Goal: Information Seeking & Learning: Learn about a topic

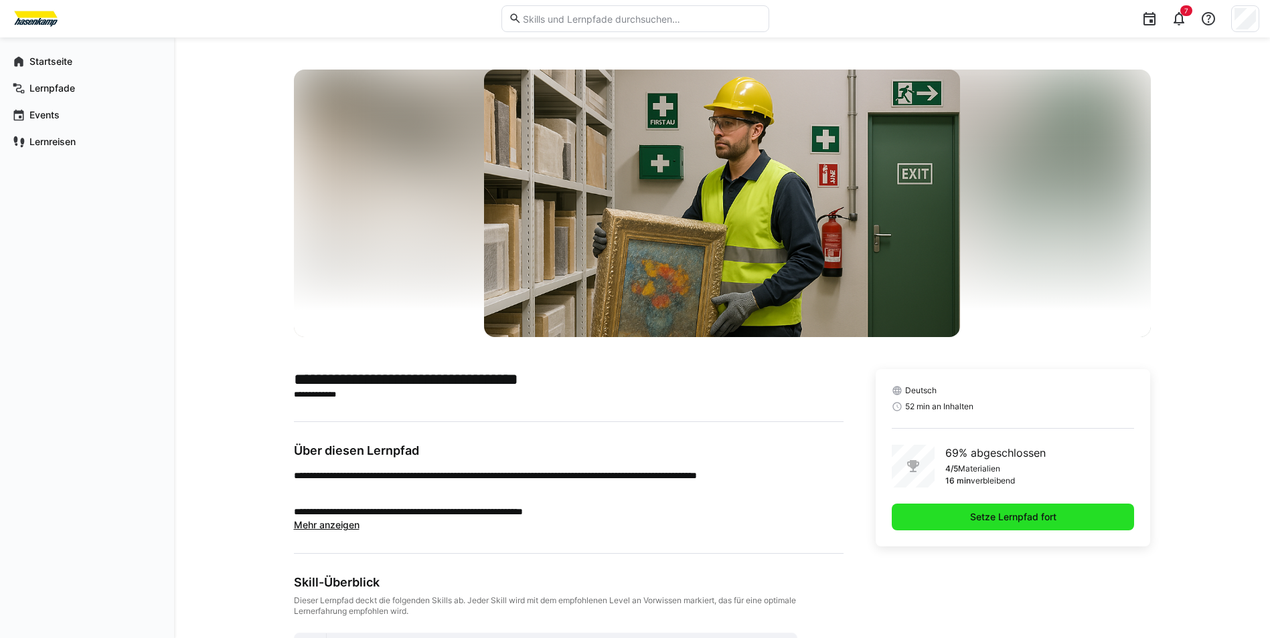
click at [975, 519] on span "Setze Lernpfad fort" at bounding box center [1013, 517] width 90 height 13
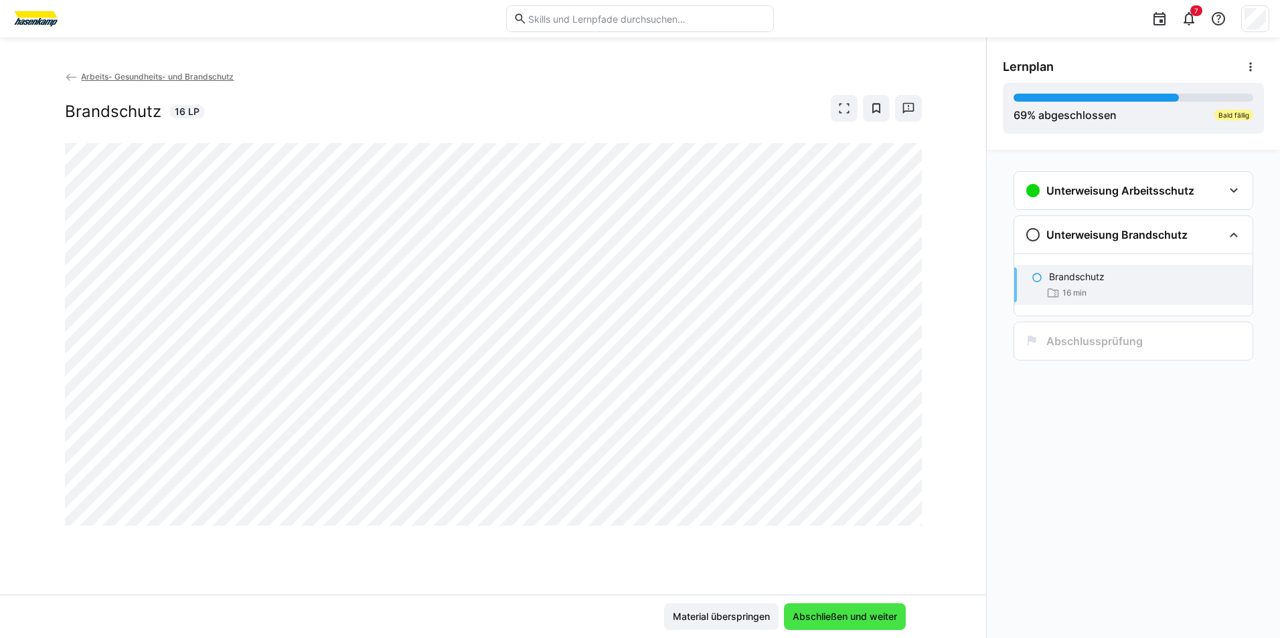
click at [816, 620] on span "Abschließen und weiter" at bounding box center [844, 616] width 108 height 13
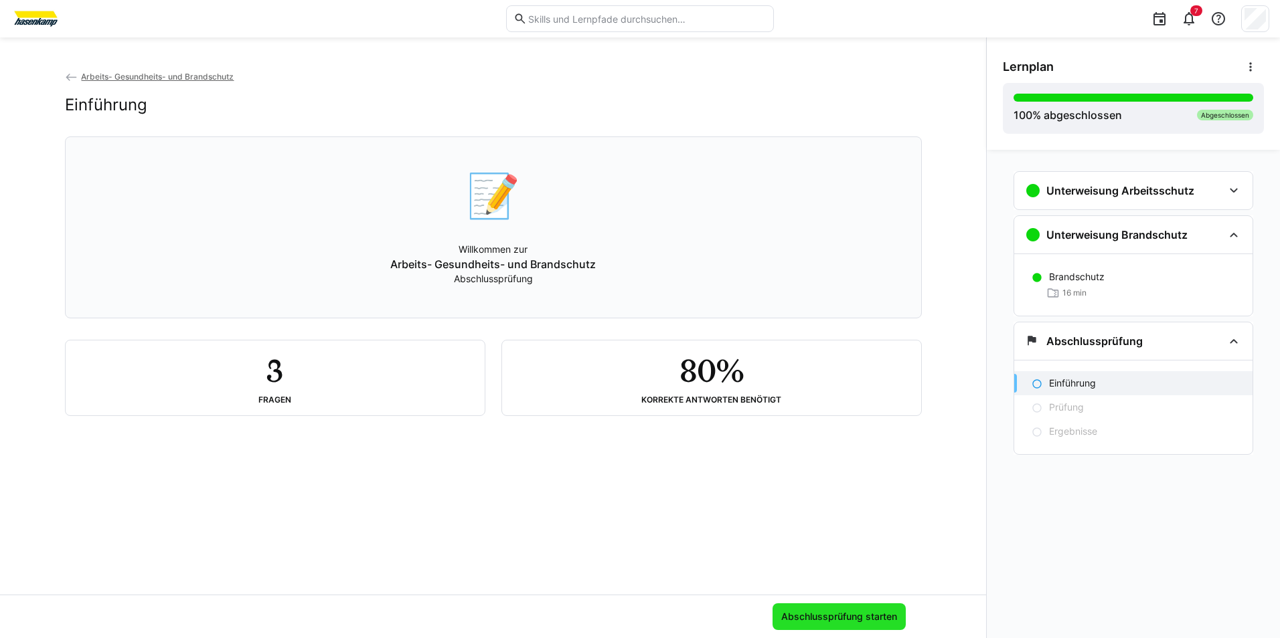
click at [837, 618] on span "Abschlussprüfung starten" at bounding box center [839, 616] width 120 height 13
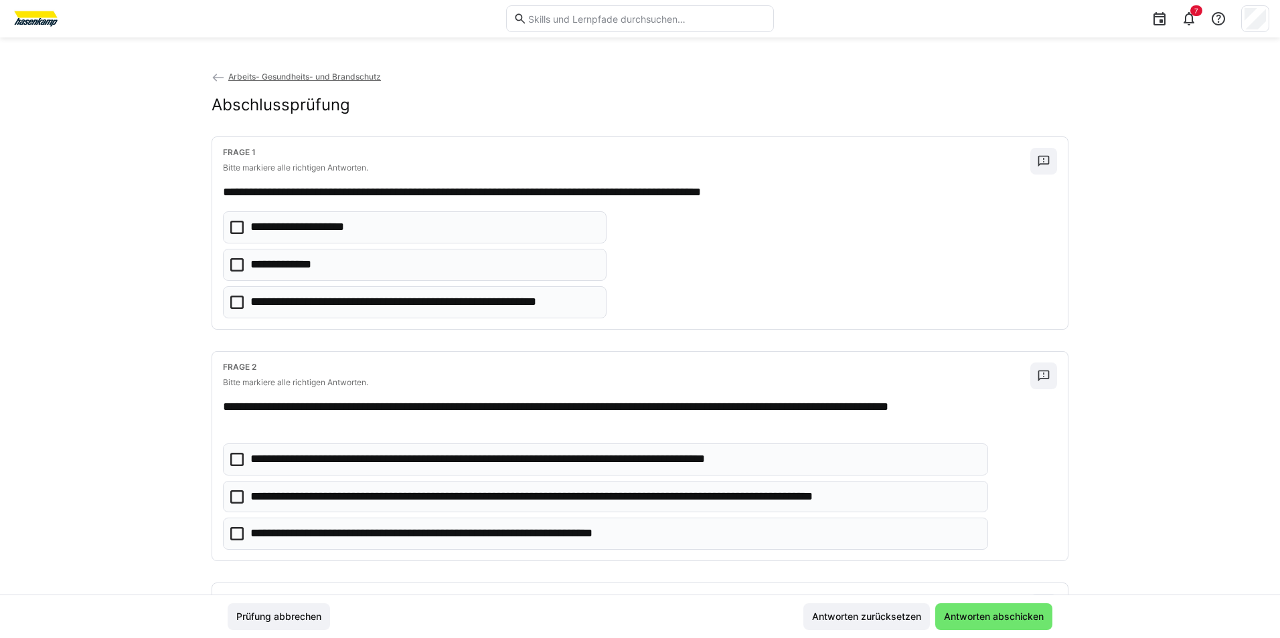
click at [234, 266] on icon at bounding box center [236, 264] width 13 height 13
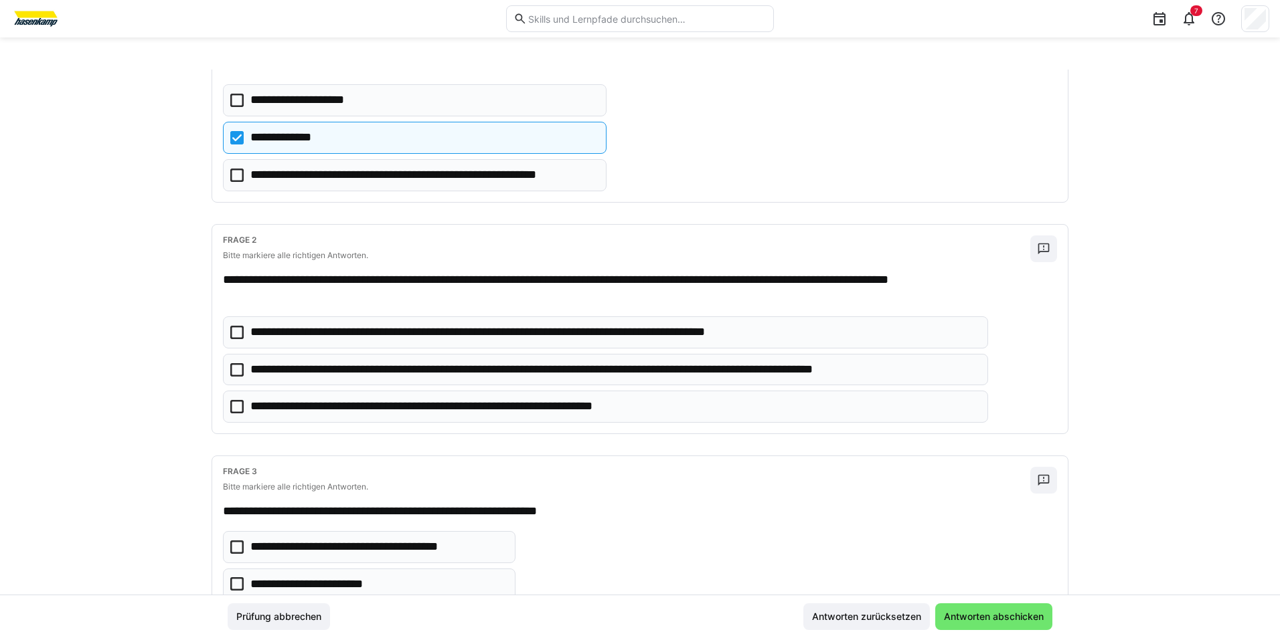
scroll to position [134, 0]
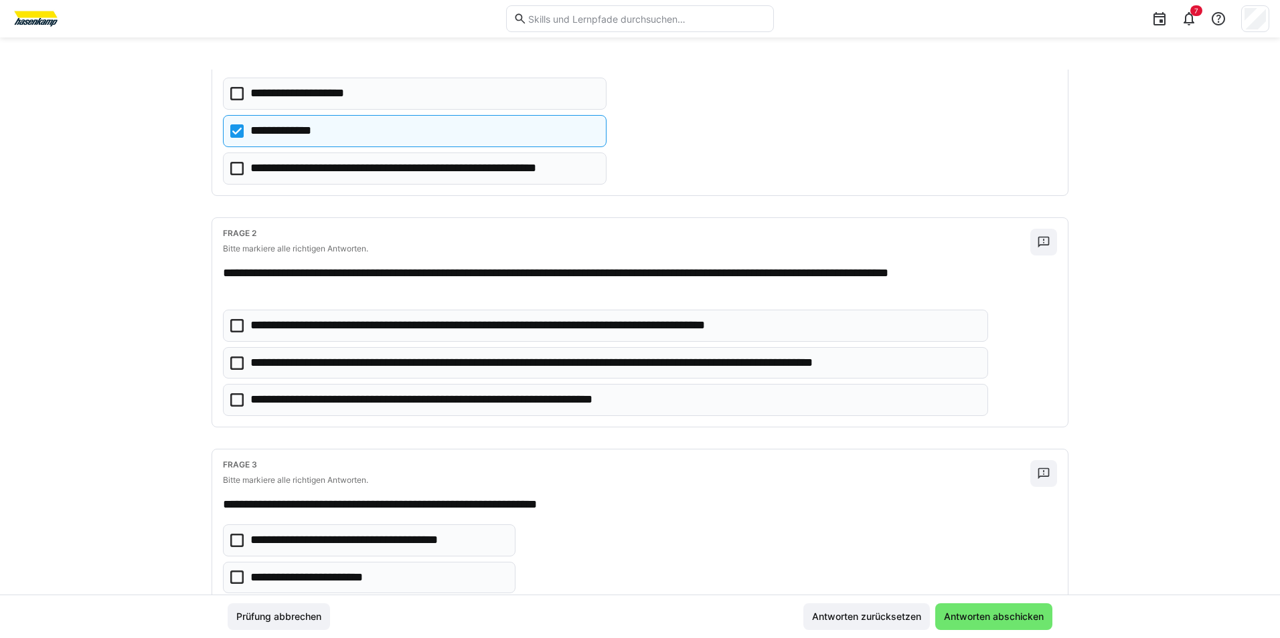
click at [236, 365] on icon at bounding box center [236, 363] width 13 height 13
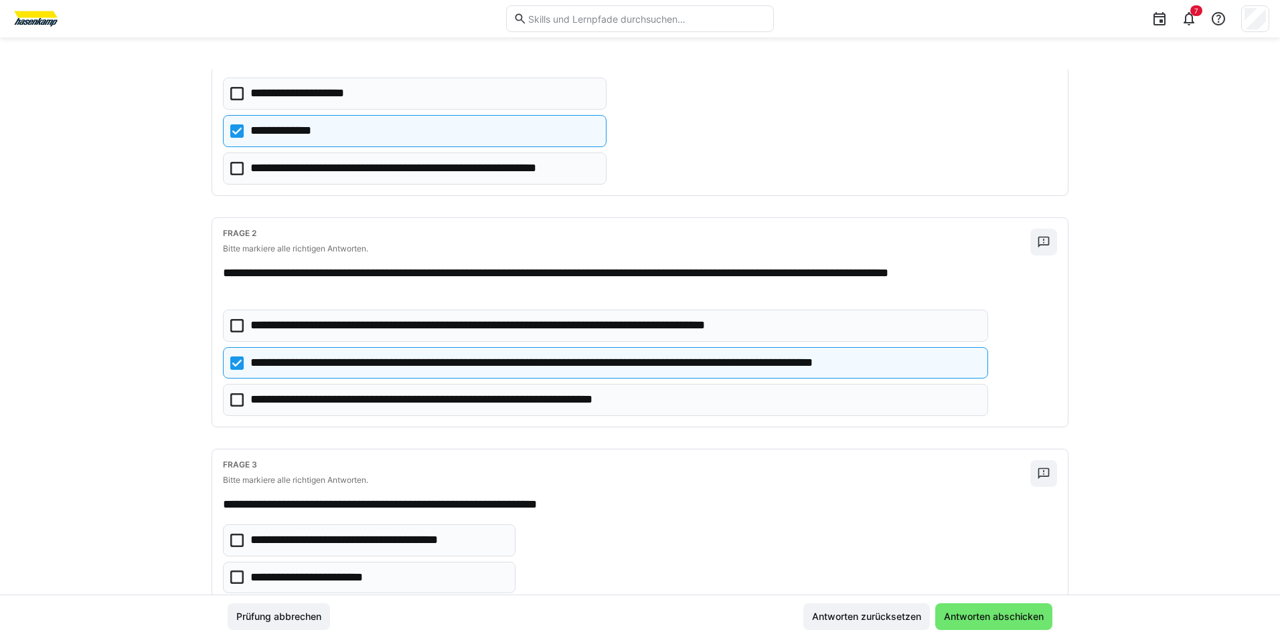
click at [236, 402] on icon at bounding box center [236, 400] width 13 height 13
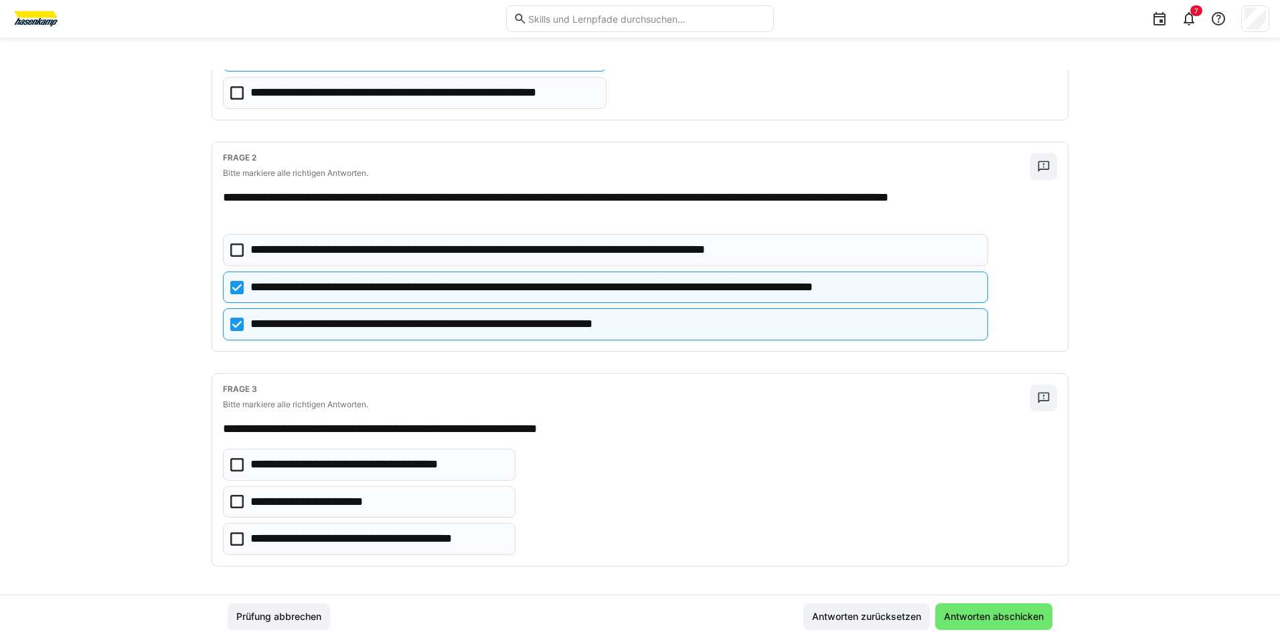
scroll to position [213, 0]
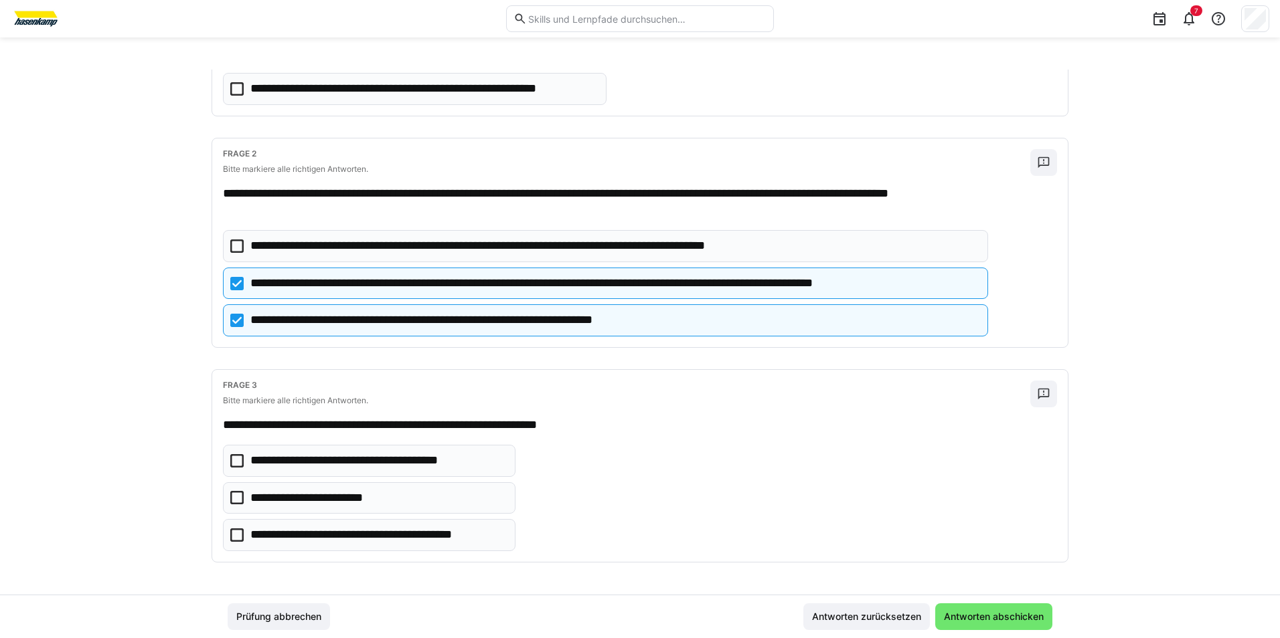
click at [244, 536] on eds-checkbox "**********" at bounding box center [369, 535] width 292 height 32
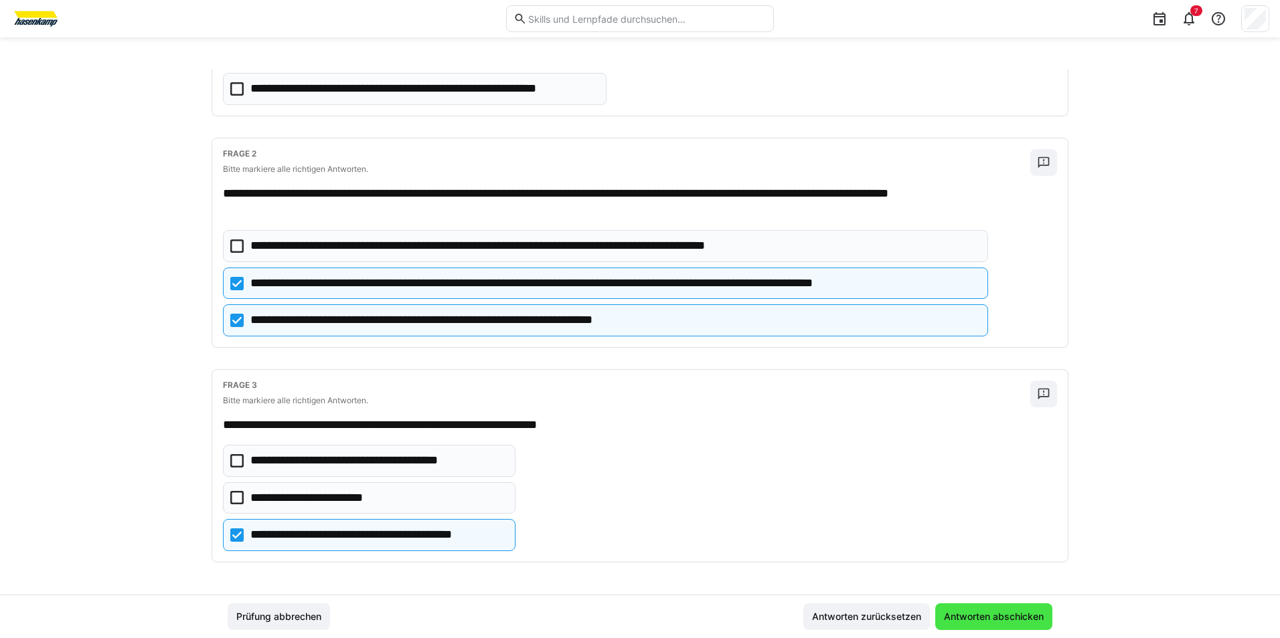
click at [960, 616] on span "Antworten abschicken" at bounding box center [994, 616] width 104 height 13
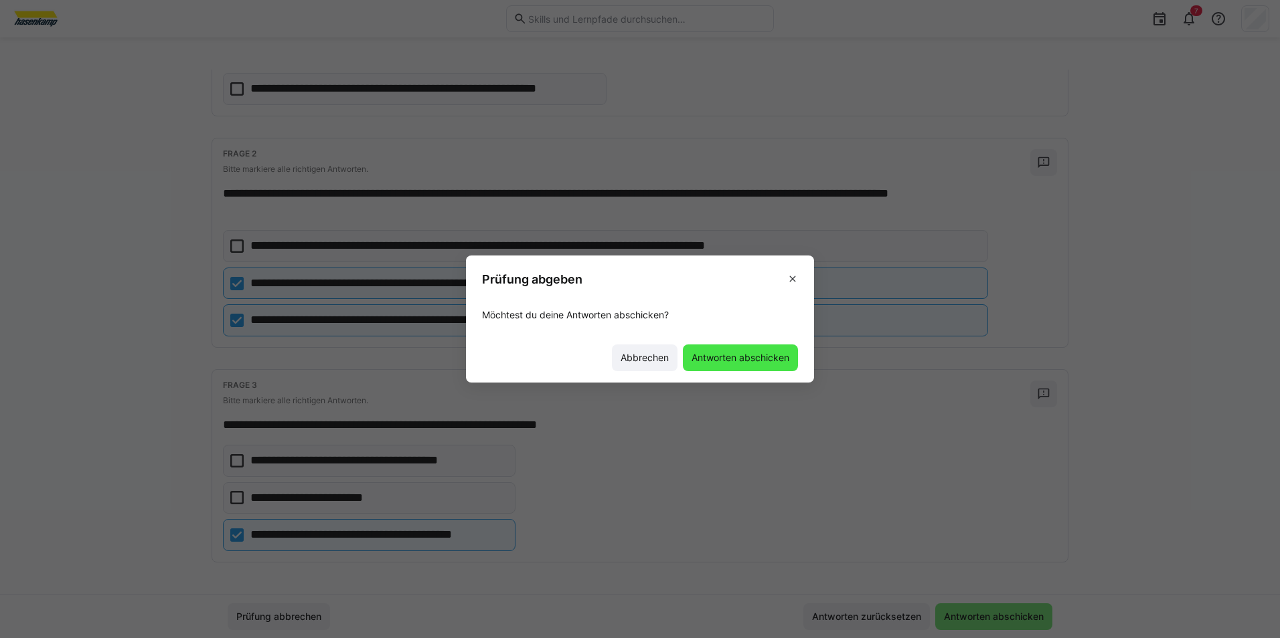
click at [720, 361] on span "Antworten abschicken" at bounding box center [740, 357] width 102 height 13
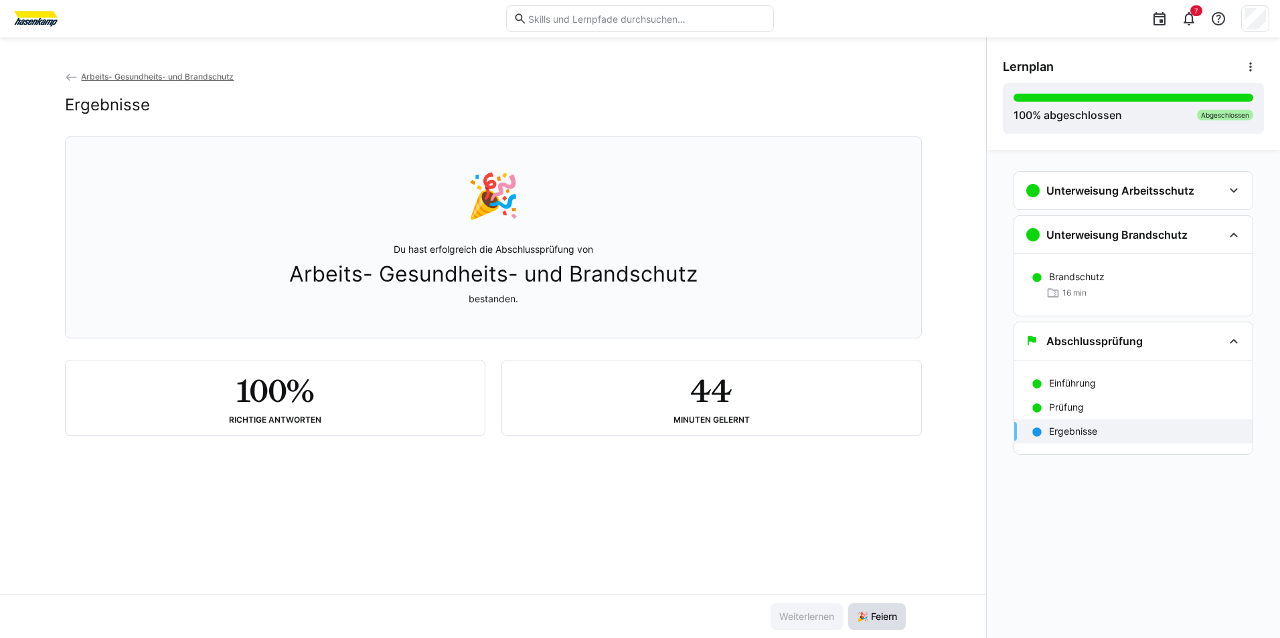
click at [883, 616] on span "🎉 Feiern" at bounding box center [877, 616] width 44 height 13
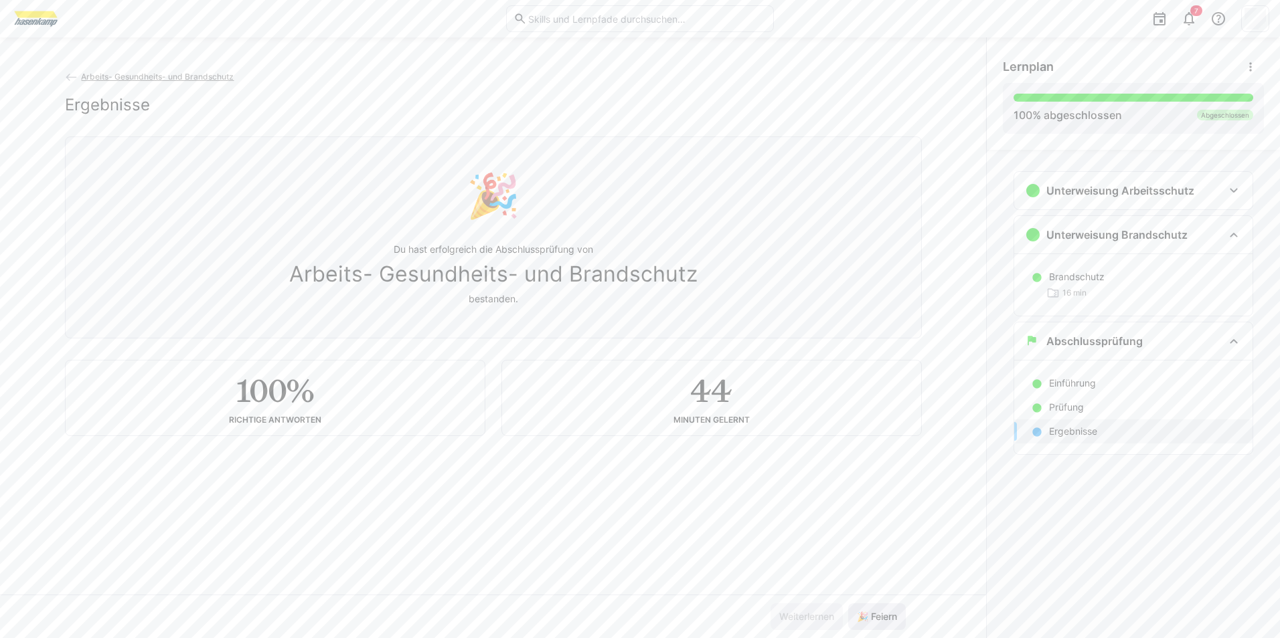
click at [884, 618] on span "🎉 Feiern" at bounding box center [877, 616] width 44 height 13
drag, startPoint x: 1124, startPoint y: 430, endPoint x: 1116, endPoint y: 432, distance: 8.9
click at [1124, 430] on div "Ergebnisse" at bounding box center [1145, 431] width 193 height 13
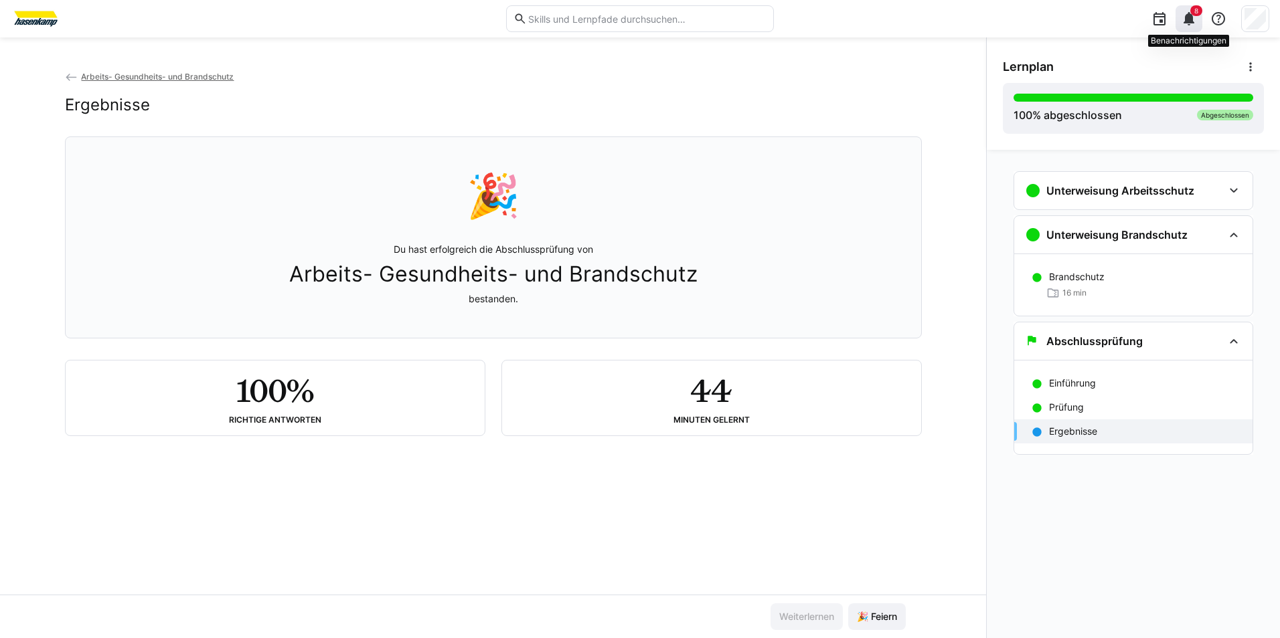
click at [1187, 15] on eds-icon at bounding box center [1189, 19] width 16 height 16
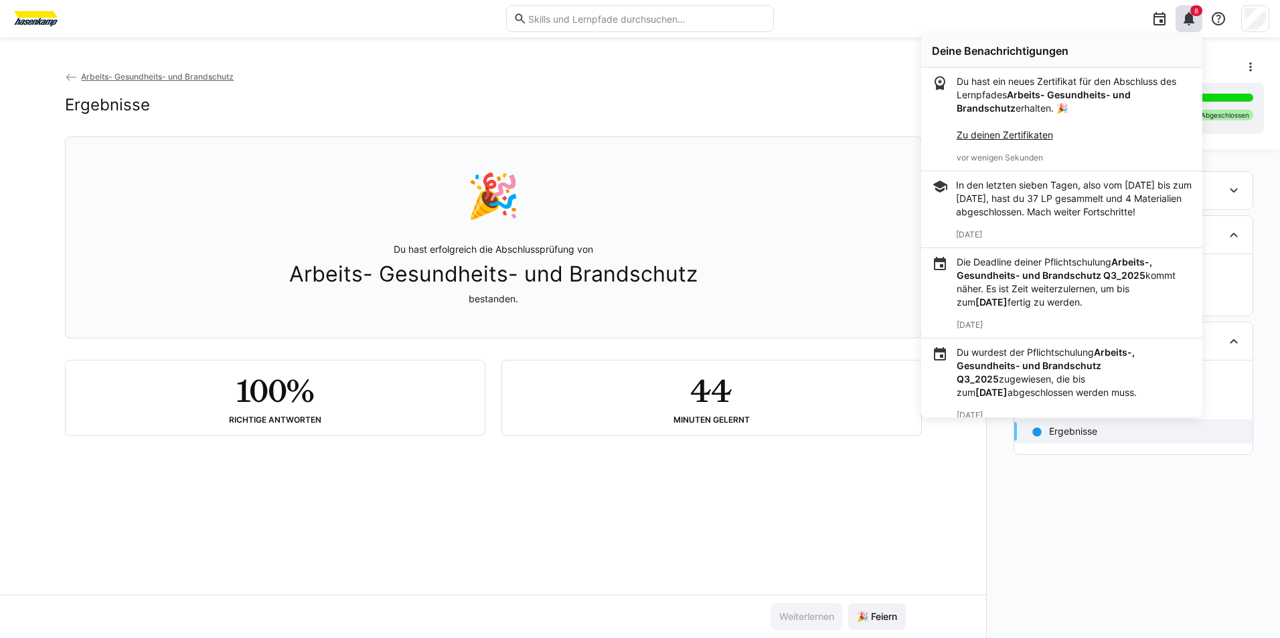
click at [1002, 137] on link "Zu deinen Zertifikaten" at bounding box center [1004, 134] width 96 height 11
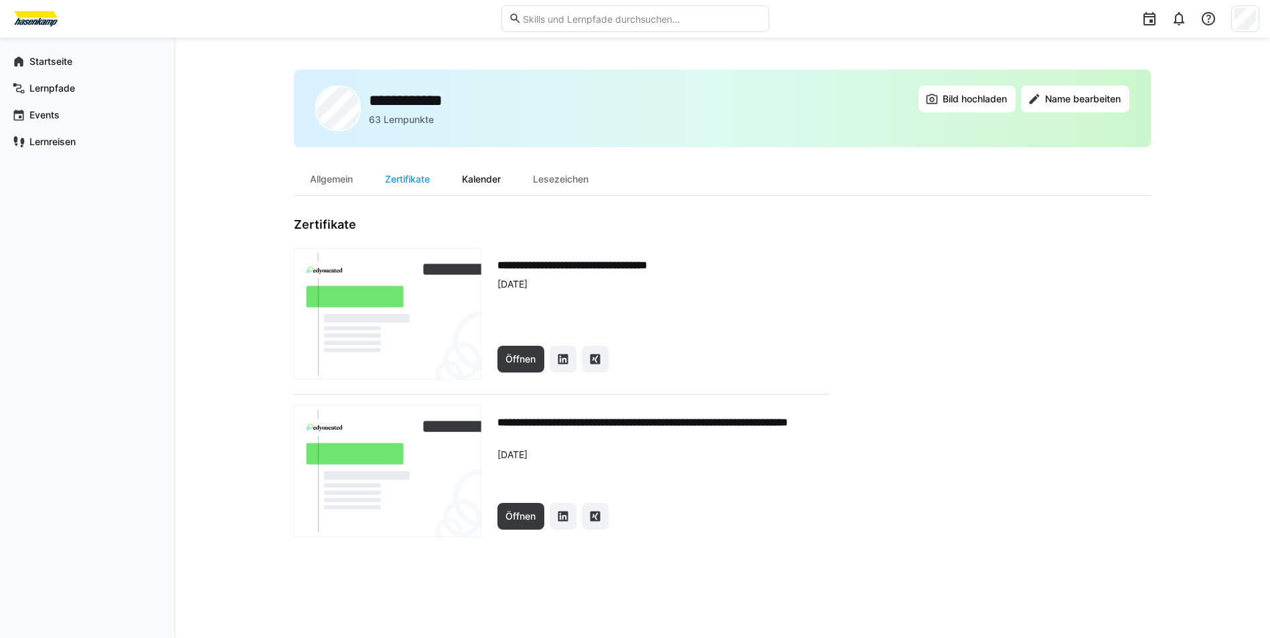
click at [490, 179] on div "Kalender" at bounding box center [481, 179] width 71 height 32
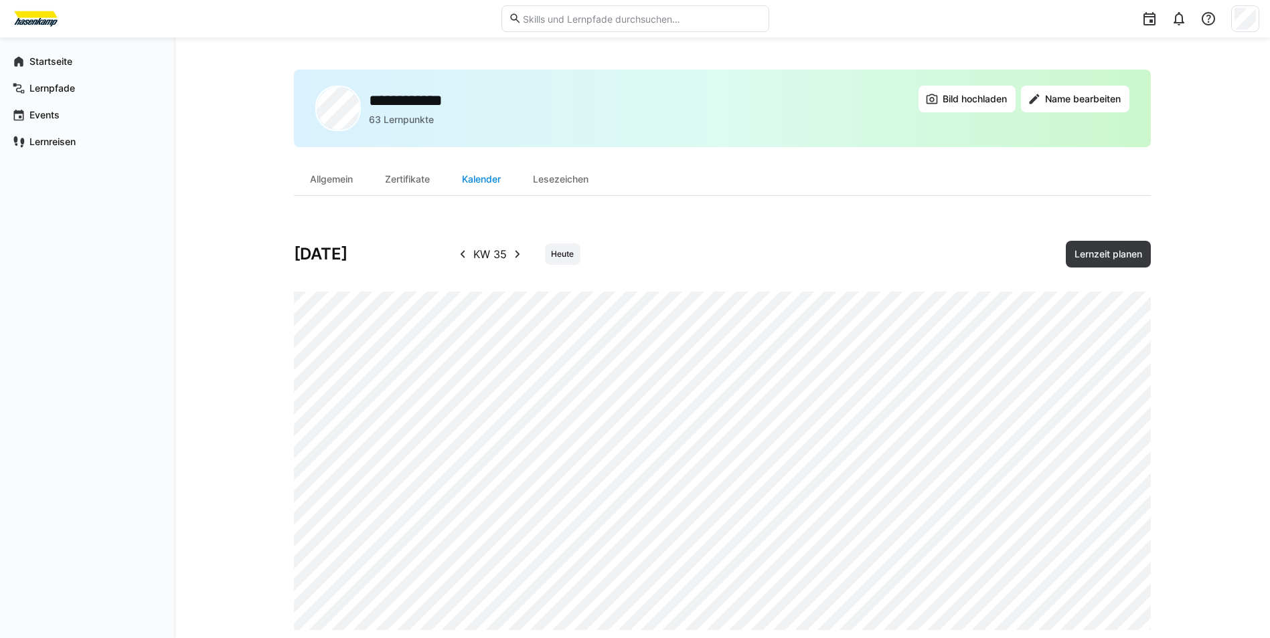
drag, startPoint x: 553, startPoint y: 181, endPoint x: 477, endPoint y: 185, distance: 75.8
click at [551, 181] on div "Lesezeichen" at bounding box center [561, 179] width 88 height 32
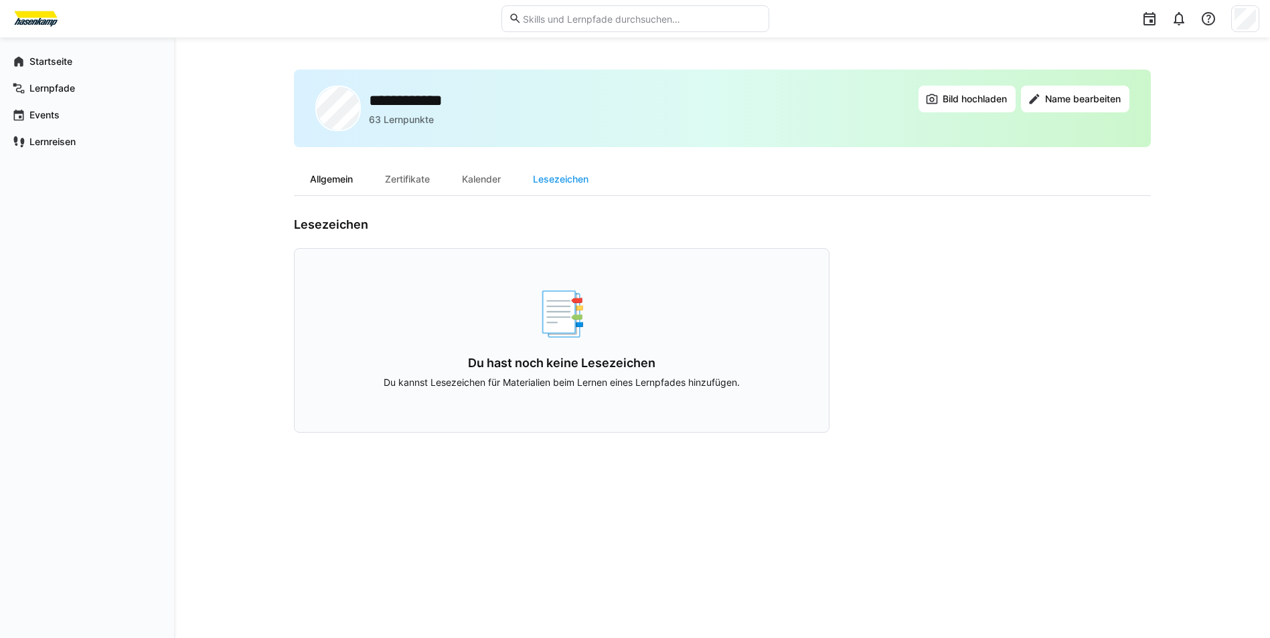
click at [340, 178] on div "Allgemein" at bounding box center [331, 179] width 75 height 32
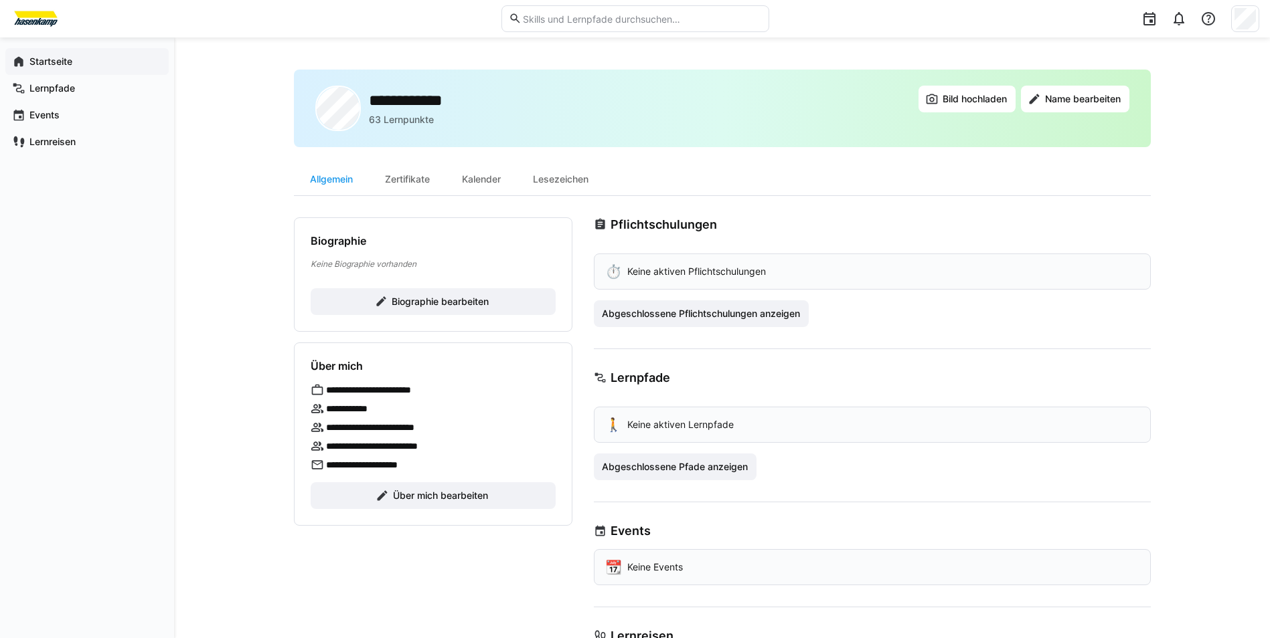
click at [0, 0] on app-navigation-label "Startseite" at bounding box center [0, 0] width 0 height 0
